Goal: Transaction & Acquisition: Purchase product/service

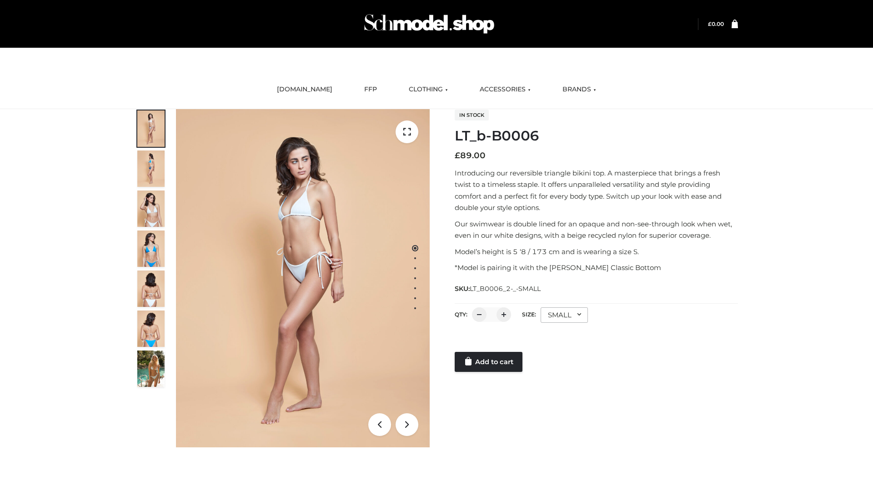
click at [489, 362] on link "Add to cart" at bounding box center [489, 362] width 68 height 20
